Goal: Entertainment & Leisure: Consume media (video, audio)

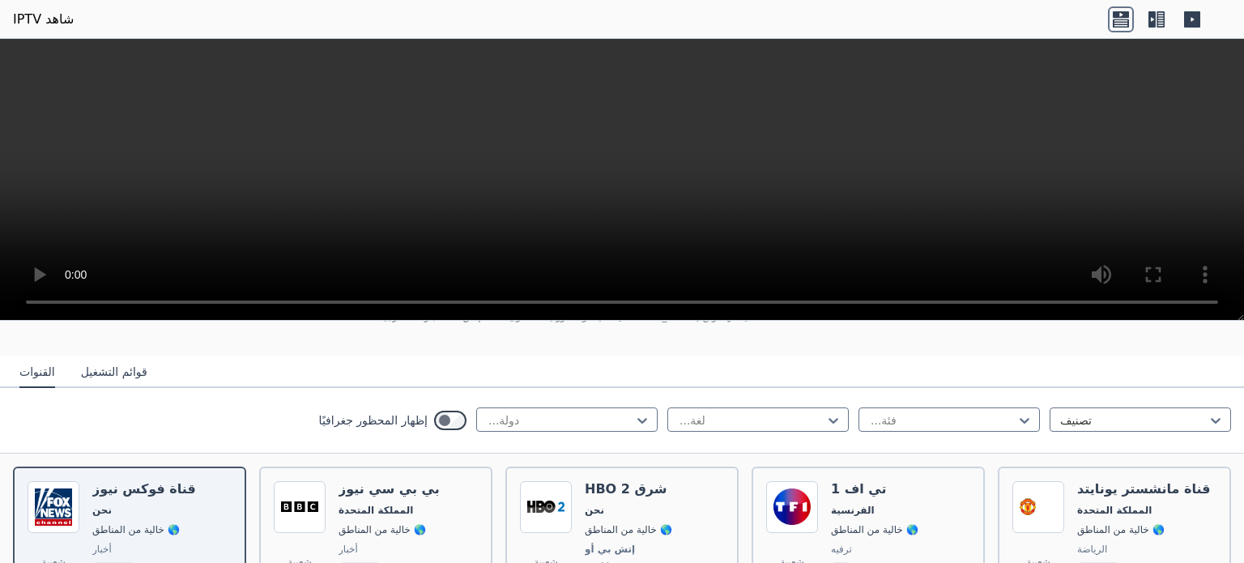
scroll to position [130, 0]
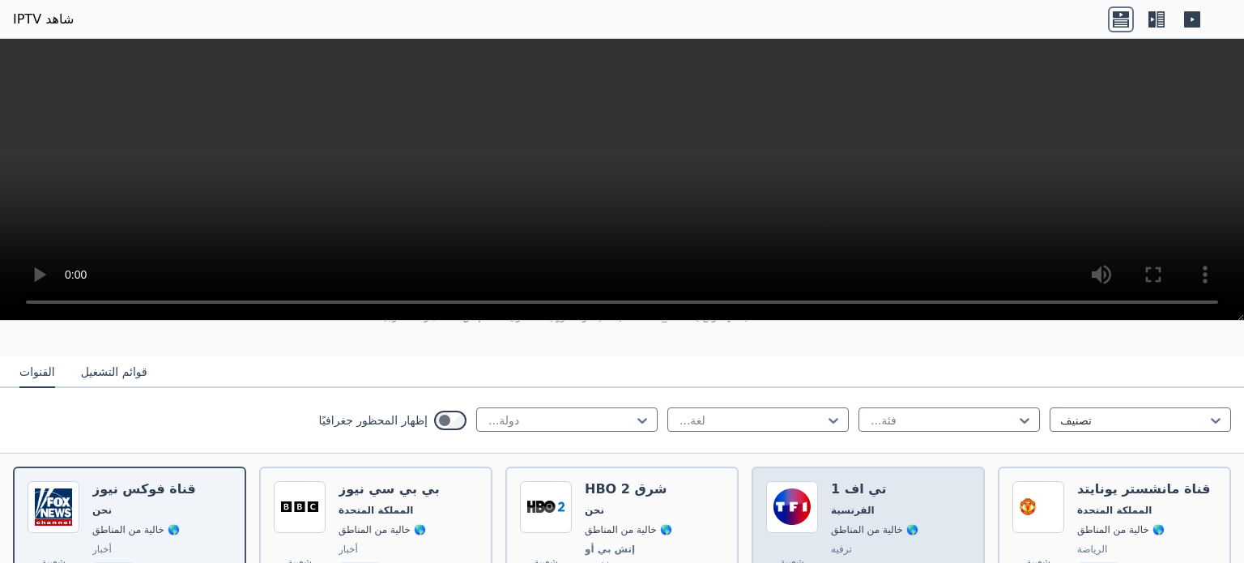
click at [849, 524] on font "🌎 خالية من المناطق" at bounding box center [874, 529] width 87 height 11
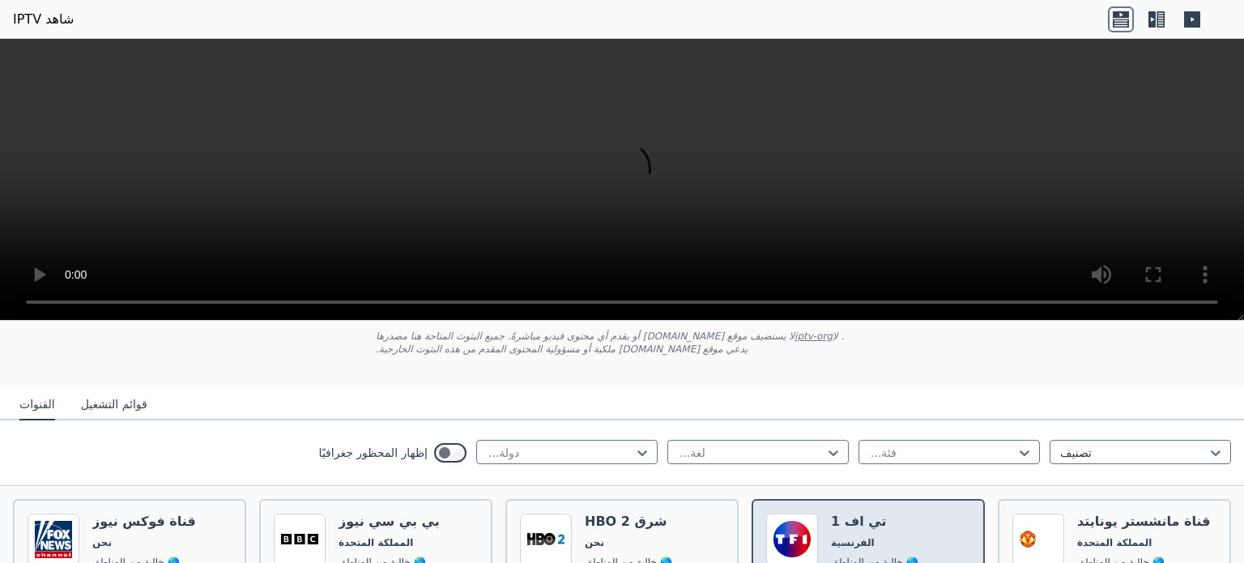
scroll to position [0, 0]
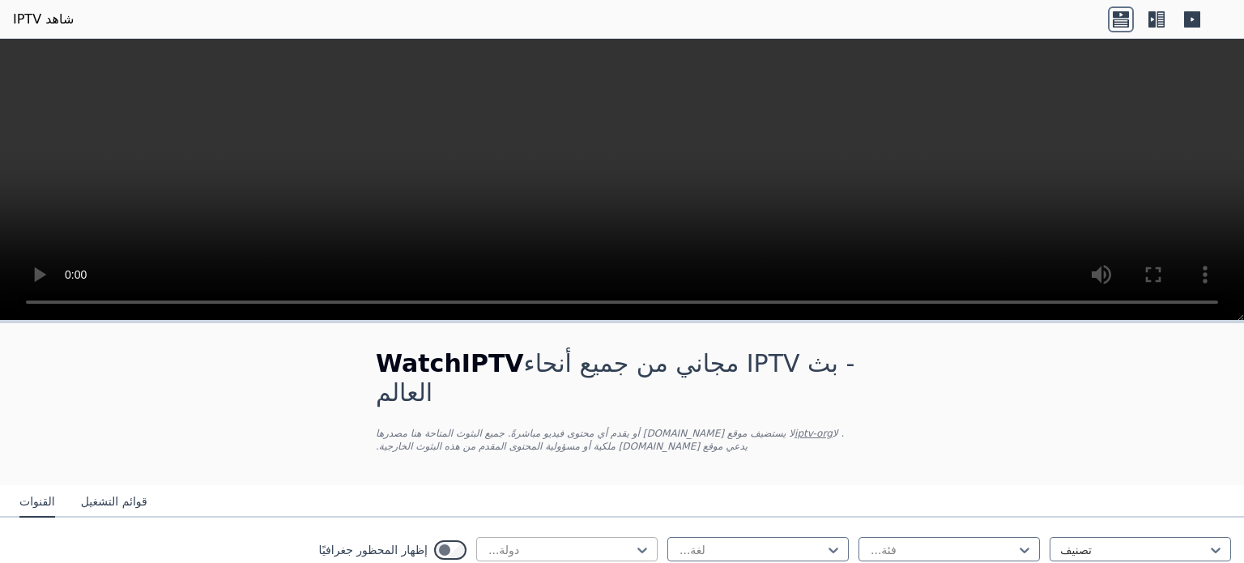
click at [586, 537] on div "دولة..." at bounding box center [566, 549] width 181 height 24
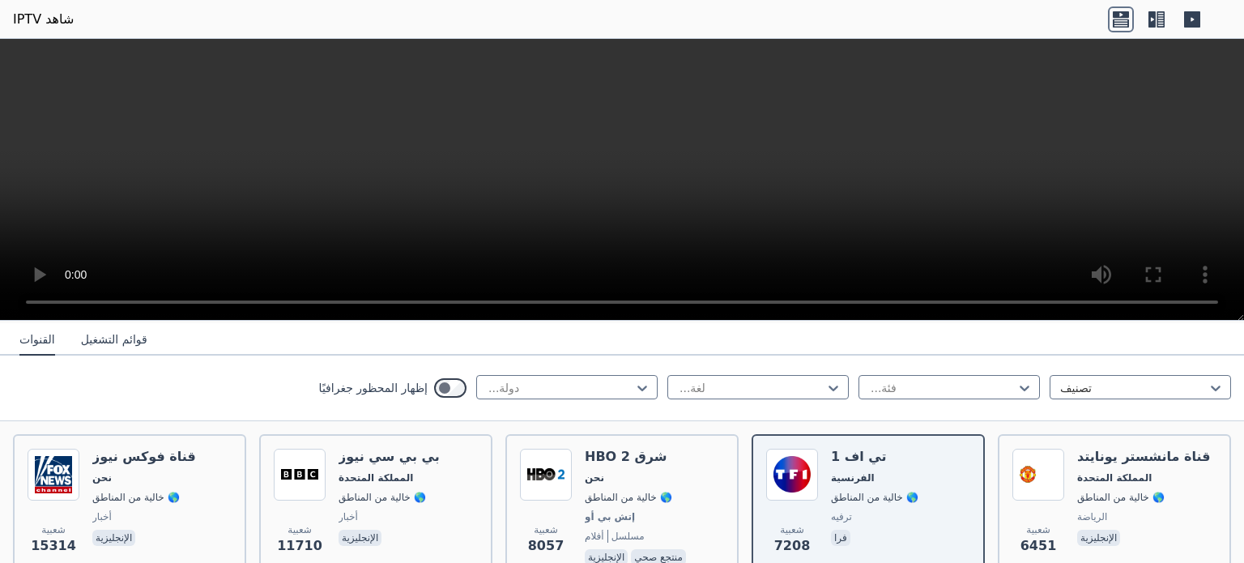
scroll to position [194, 0]
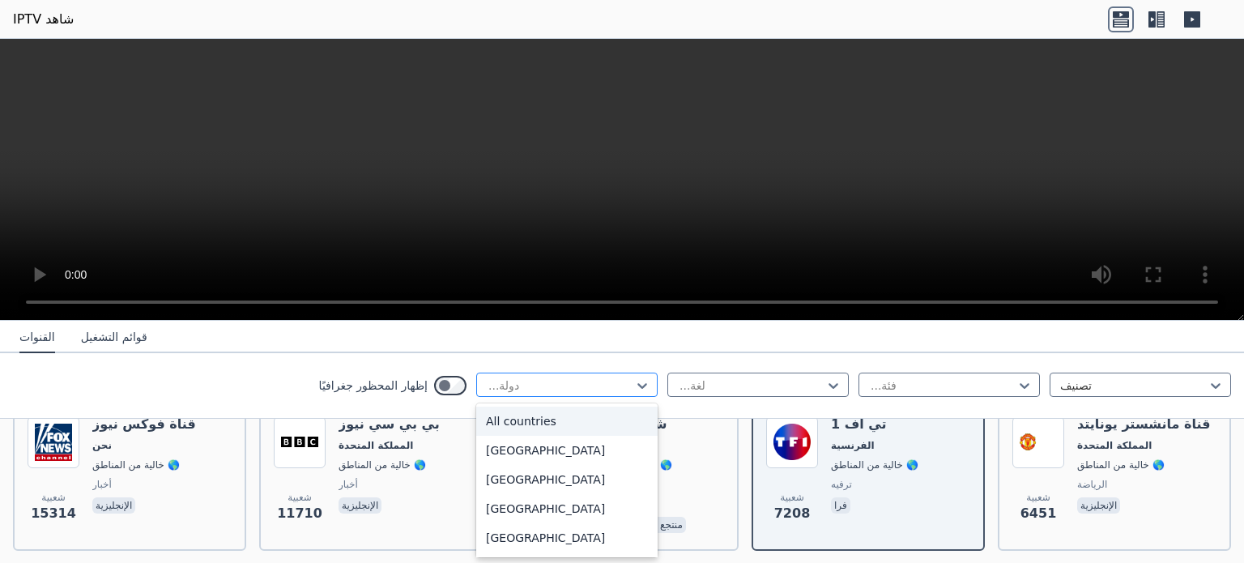
click at [574, 386] on div at bounding box center [560, 385] width 147 height 16
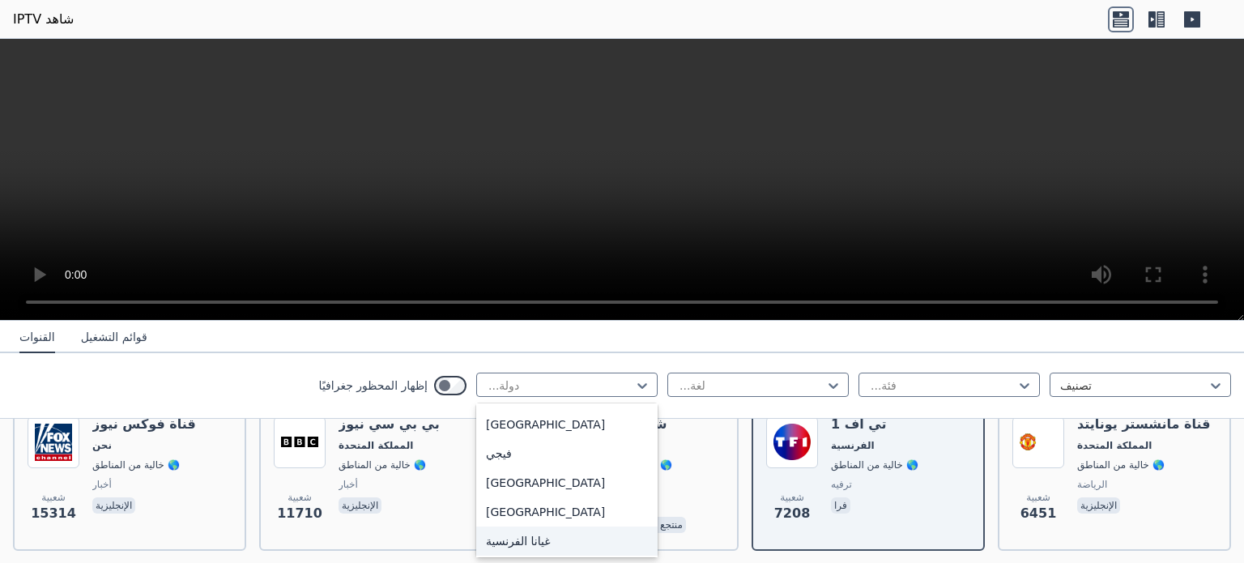
scroll to position [1830, 0]
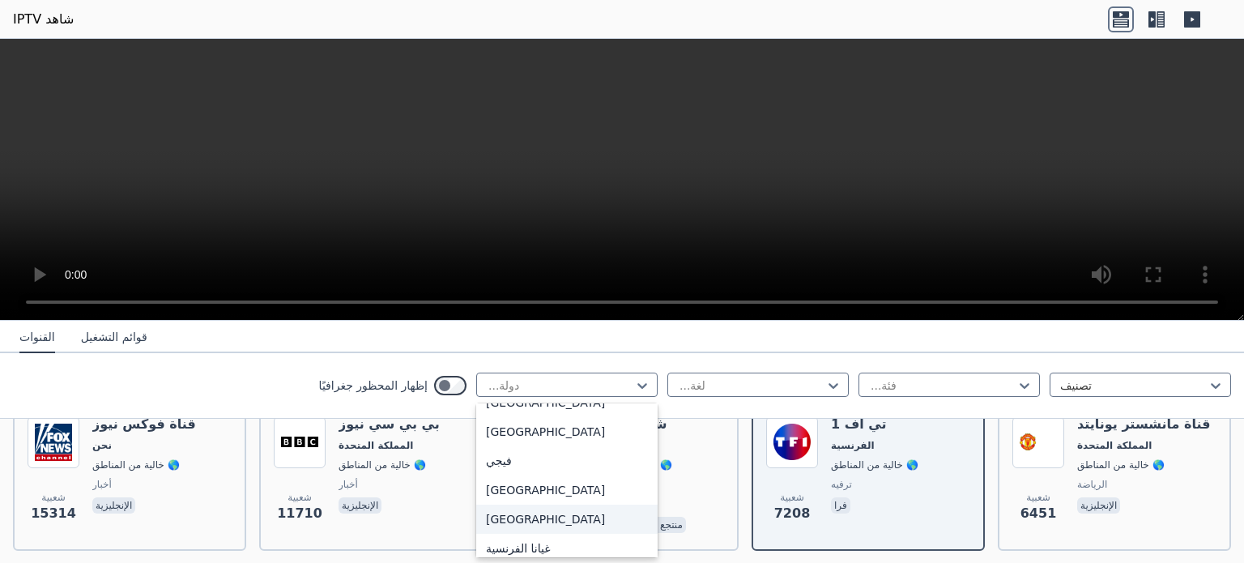
click at [503, 505] on div "[GEOGRAPHIC_DATA]" at bounding box center [566, 519] width 181 height 29
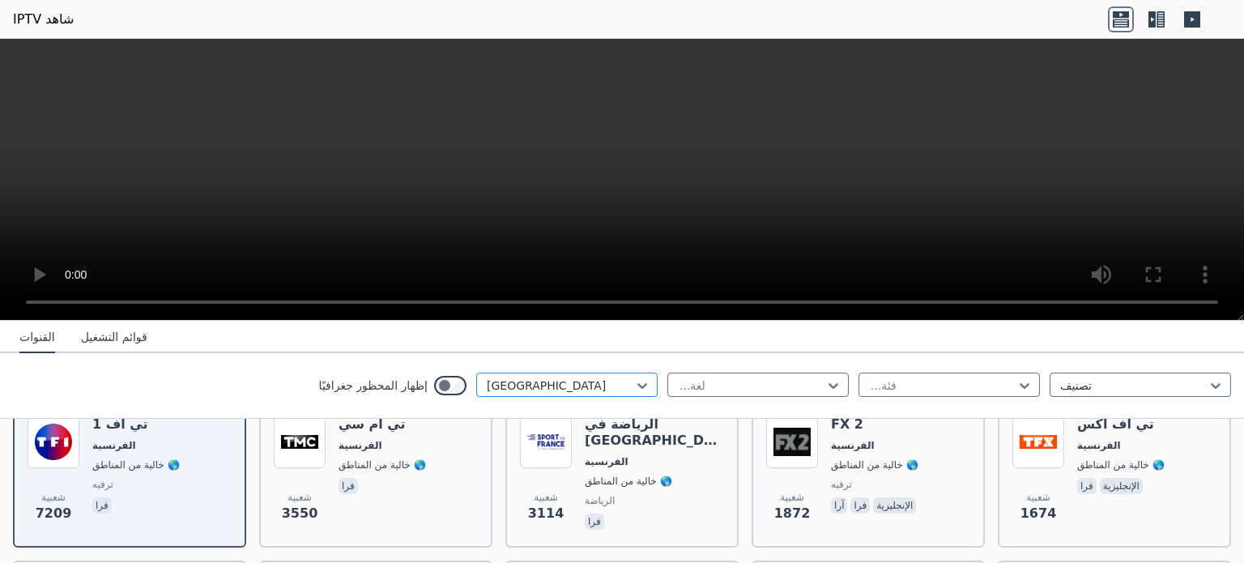
click at [591, 379] on div at bounding box center [560, 385] width 147 height 16
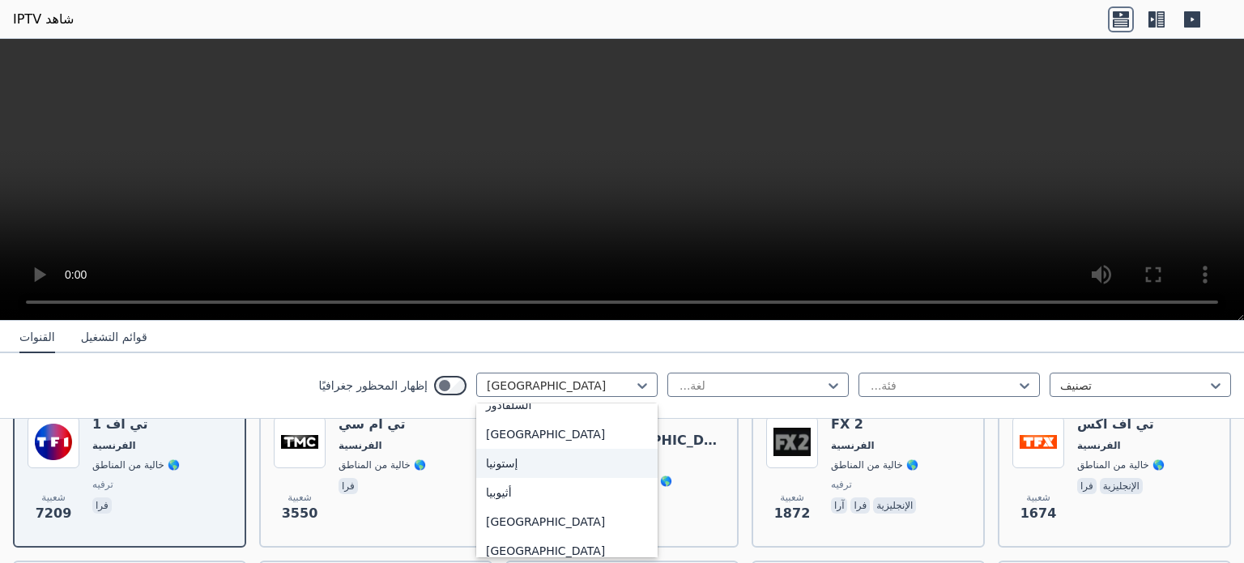
scroll to position [1695, 0]
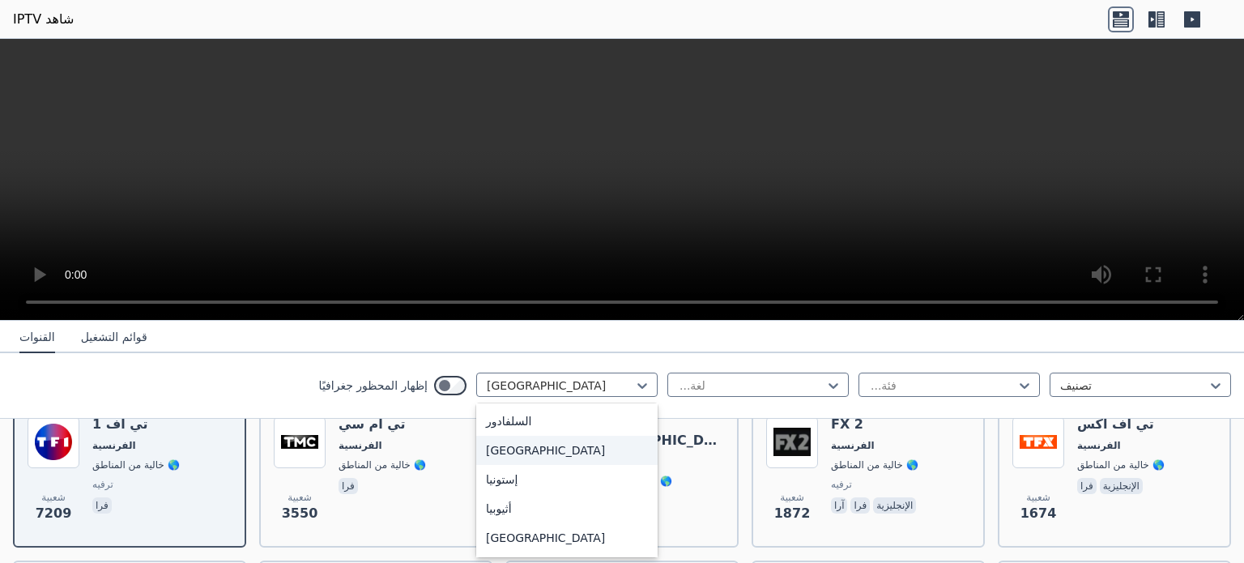
click at [1119, 336] on nav "القنوات قوائم التشغيل" at bounding box center [622, 337] width 1244 height 32
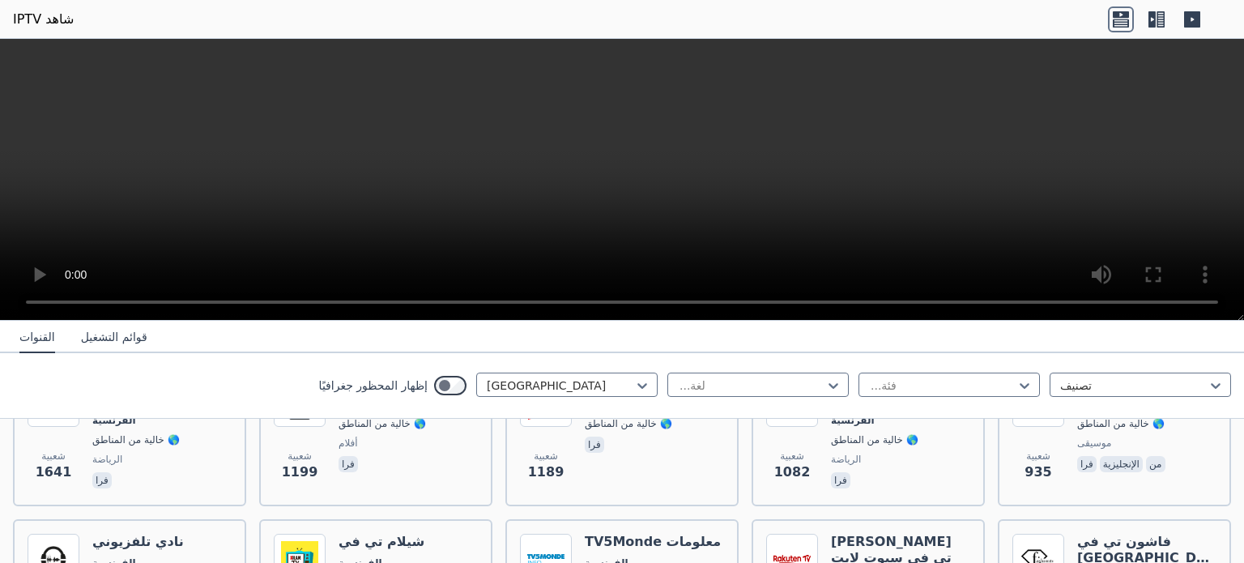
scroll to position [421, 0]
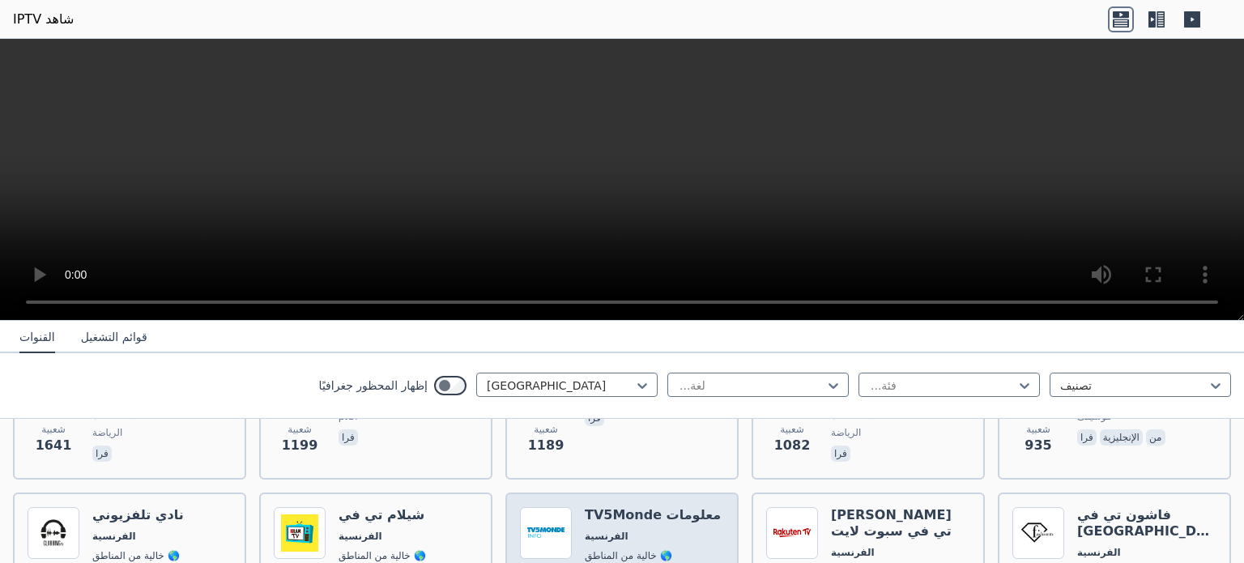
drag, startPoint x: 377, startPoint y: 162, endPoint x: 168, endPoint y: 112, distance: 214.9
click at [168, 112] on video at bounding box center [622, 180] width 1244 height 282
